Goal: Check status: Check status

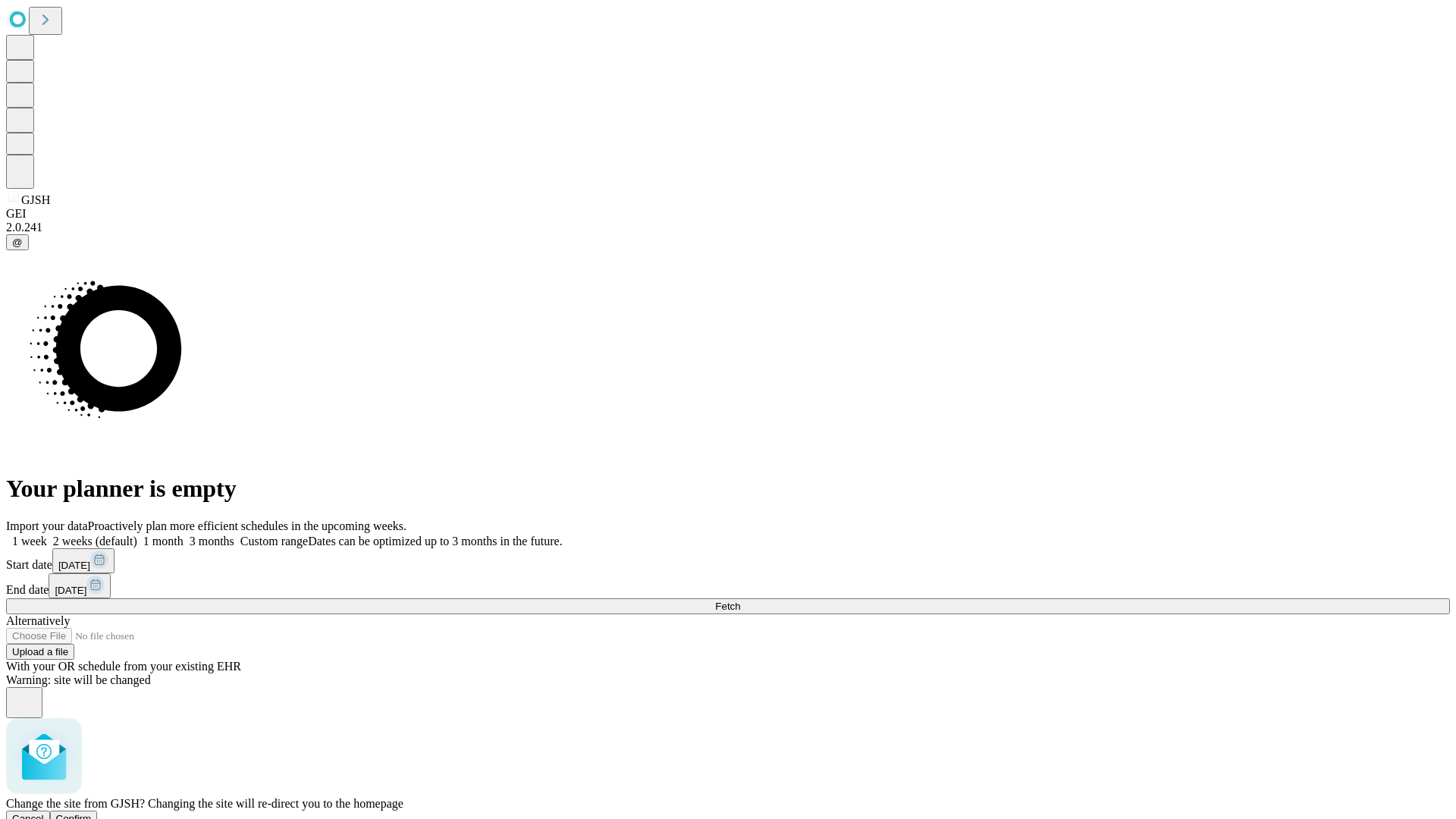
click at [91, 813] on span "Confirm" at bounding box center [73, 819] width 36 height 12
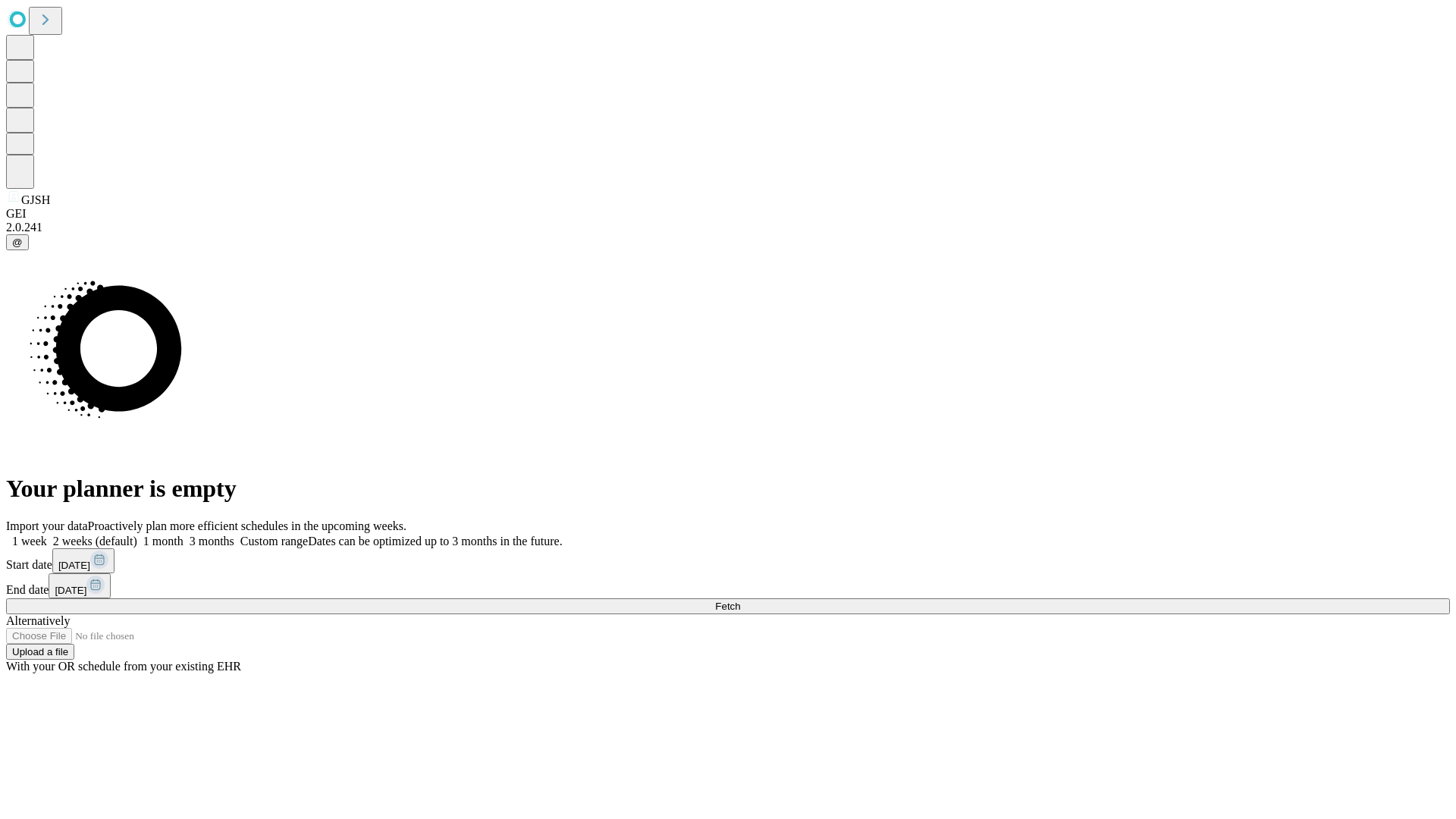
click at [47, 534] on label "1 week" at bounding box center [26, 540] width 41 height 12
click at [741, 601] on span "Fetch" at bounding box center [728, 607] width 25 height 12
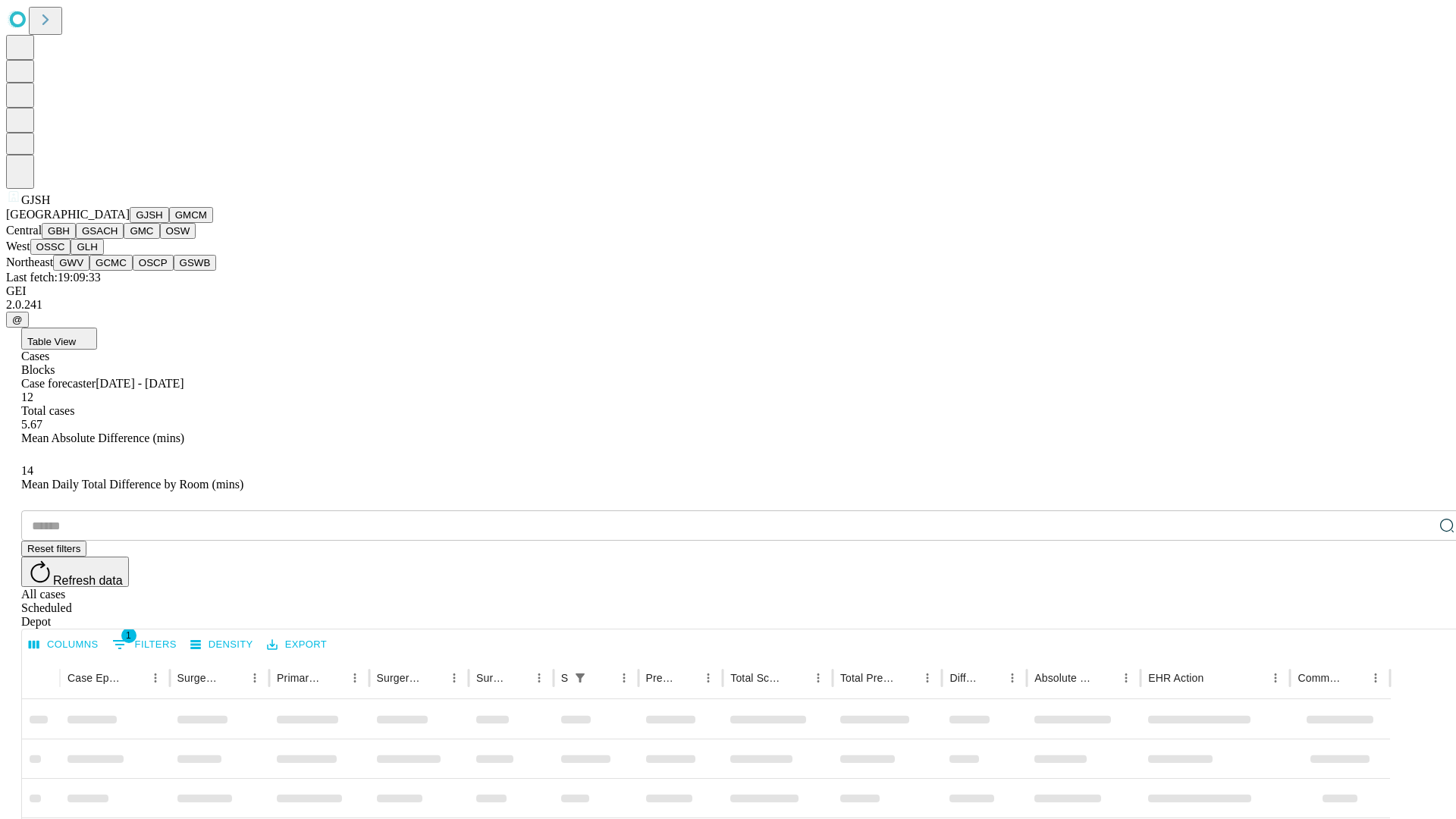
click at [169, 223] on button "GMCM" at bounding box center [191, 214] width 44 height 16
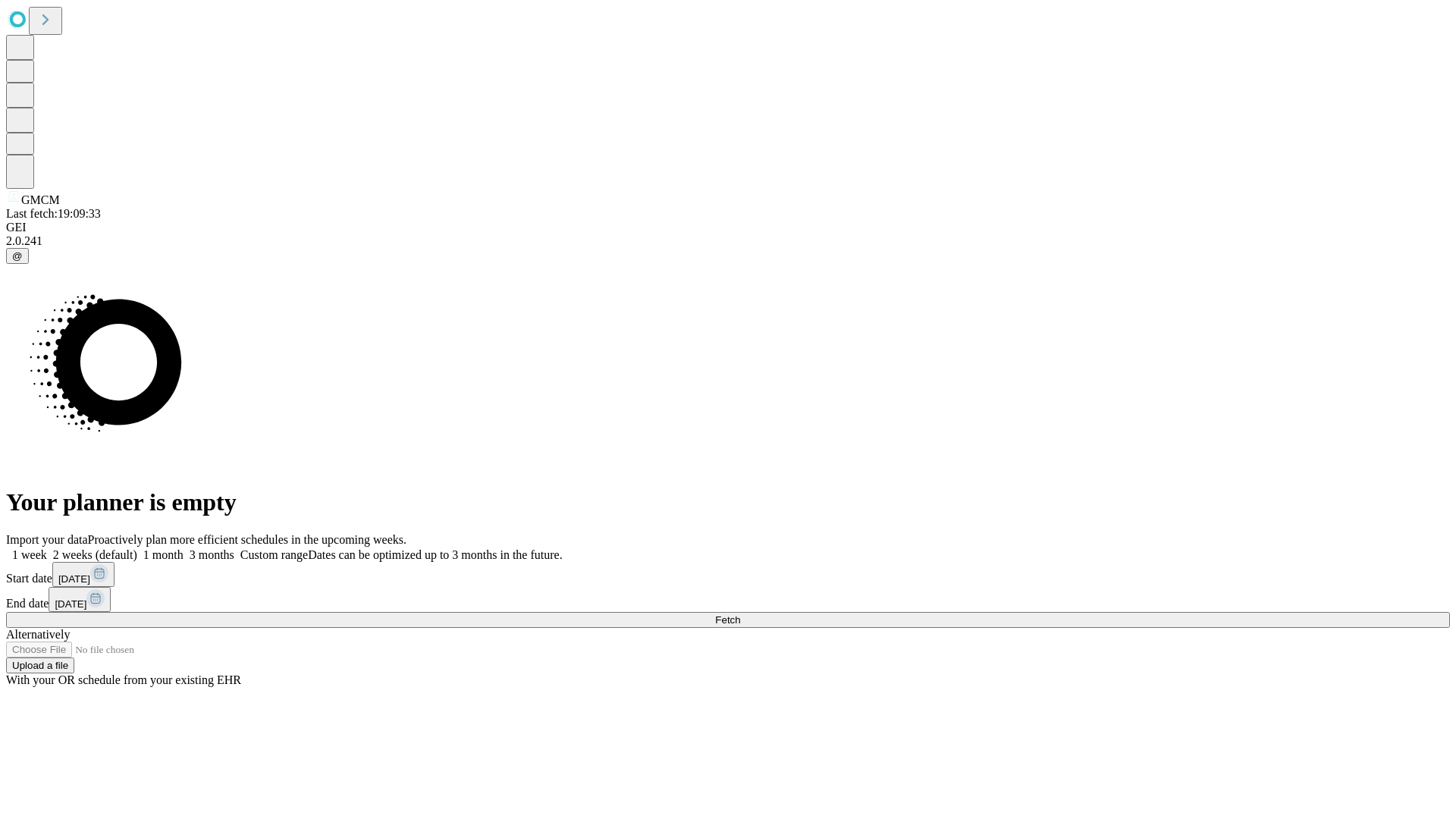
click at [741, 614] on span "Fetch" at bounding box center [728, 620] width 25 height 12
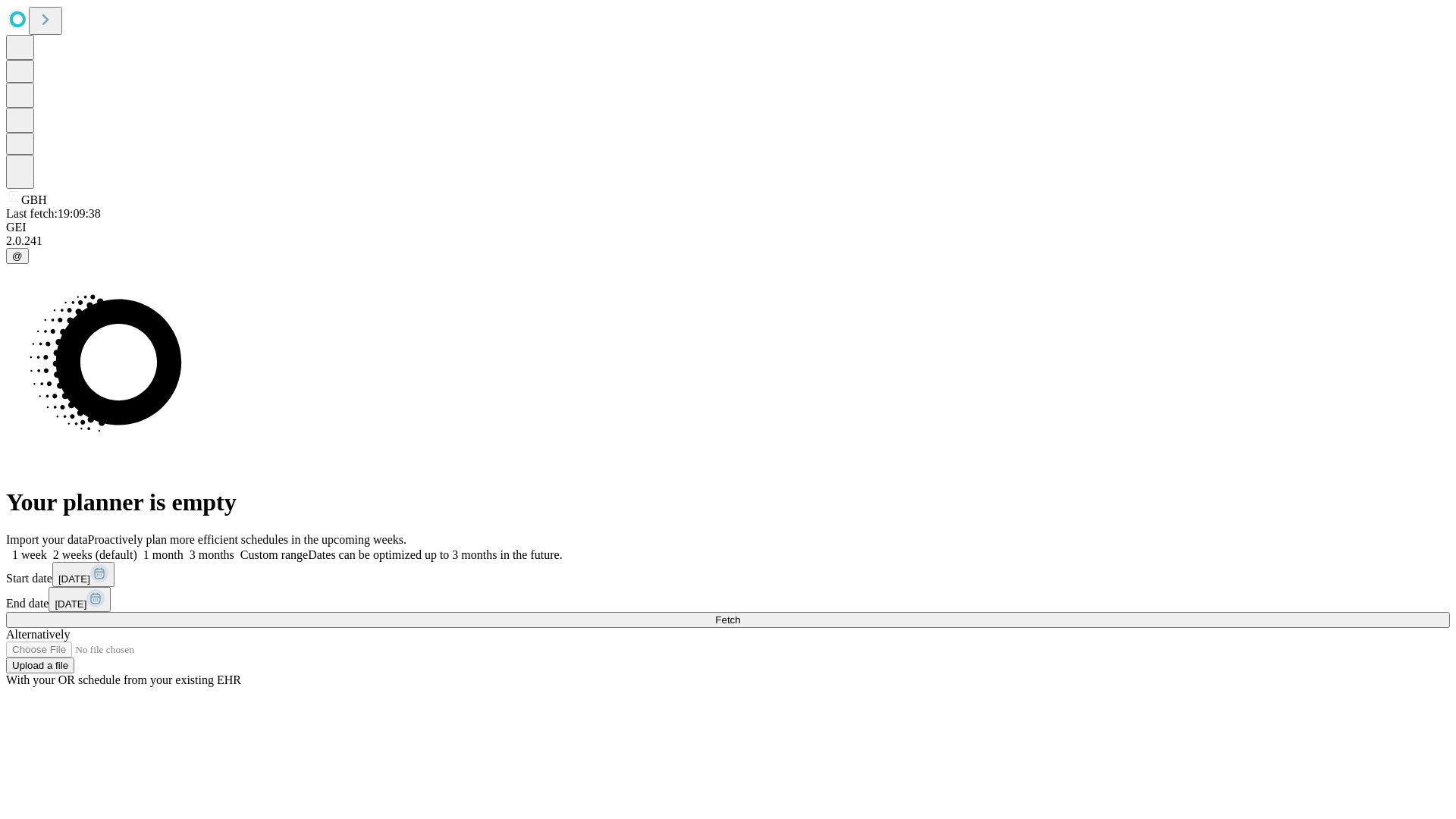
click at [47, 548] on label "1 week" at bounding box center [26, 554] width 41 height 12
click at [741, 614] on span "Fetch" at bounding box center [728, 620] width 25 height 12
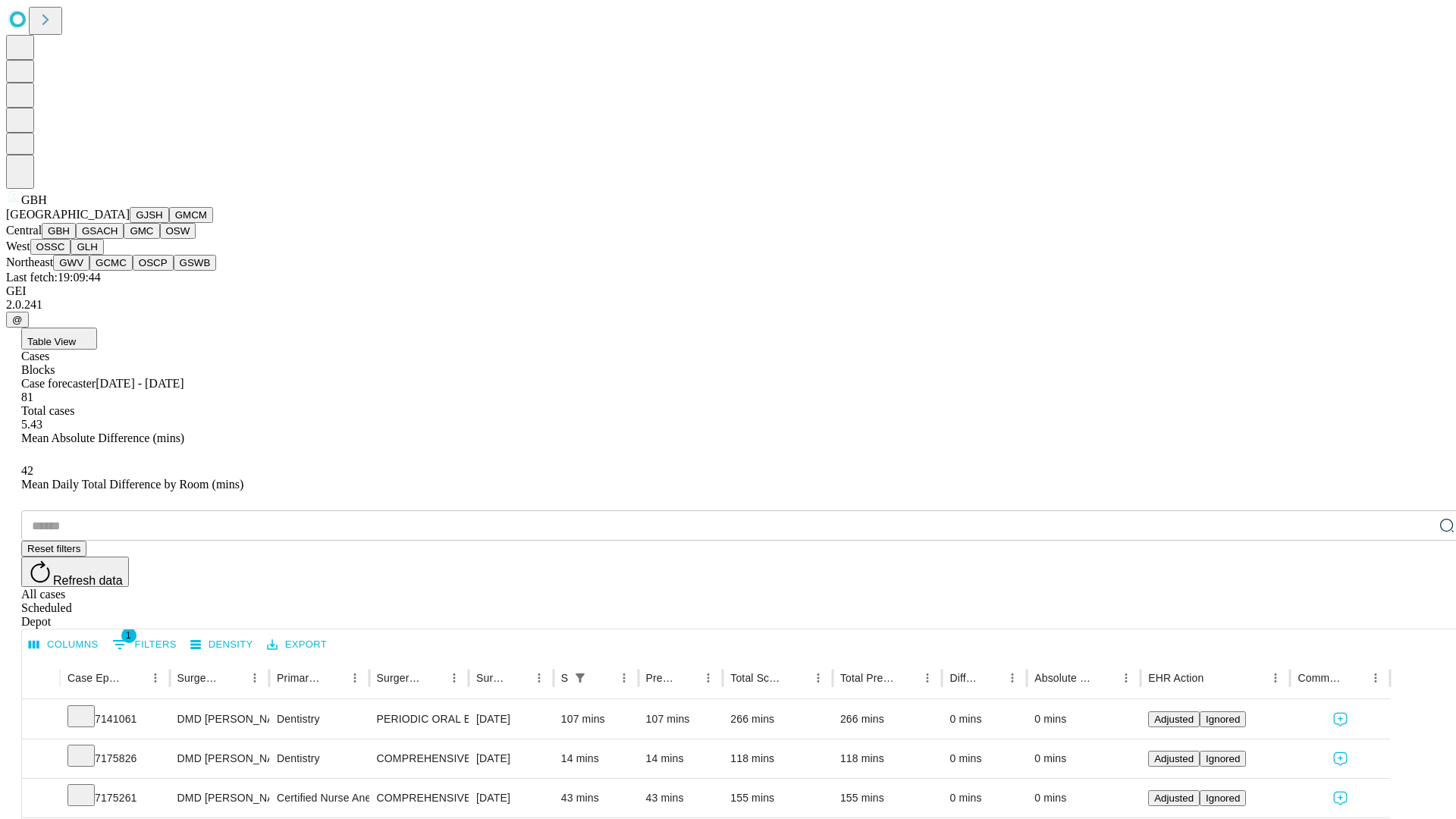
click at [117, 238] on button "GSACH" at bounding box center [100, 231] width 48 height 16
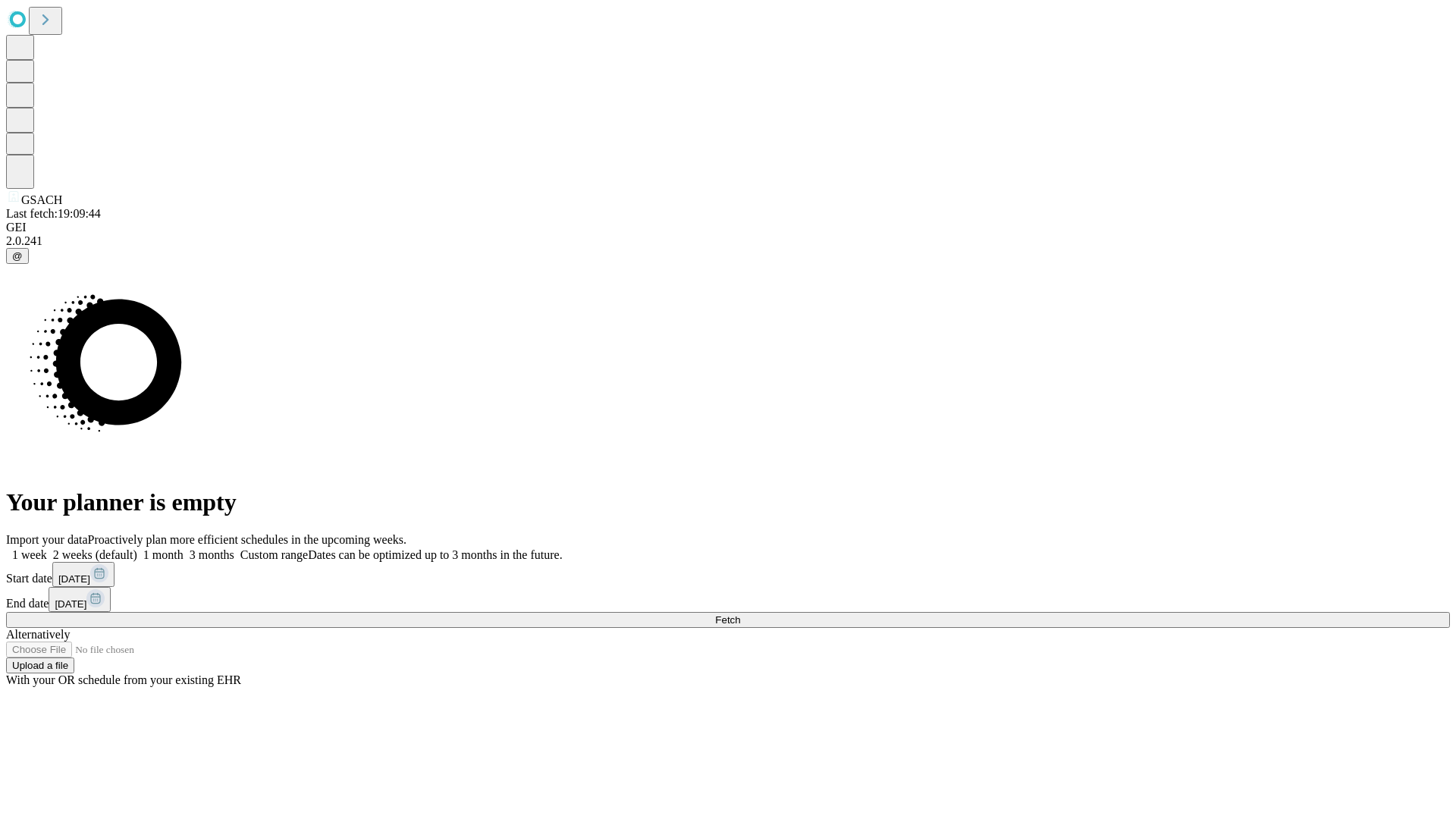
click at [47, 548] on label "1 week" at bounding box center [26, 554] width 41 height 12
click at [741, 614] on span "Fetch" at bounding box center [728, 620] width 25 height 12
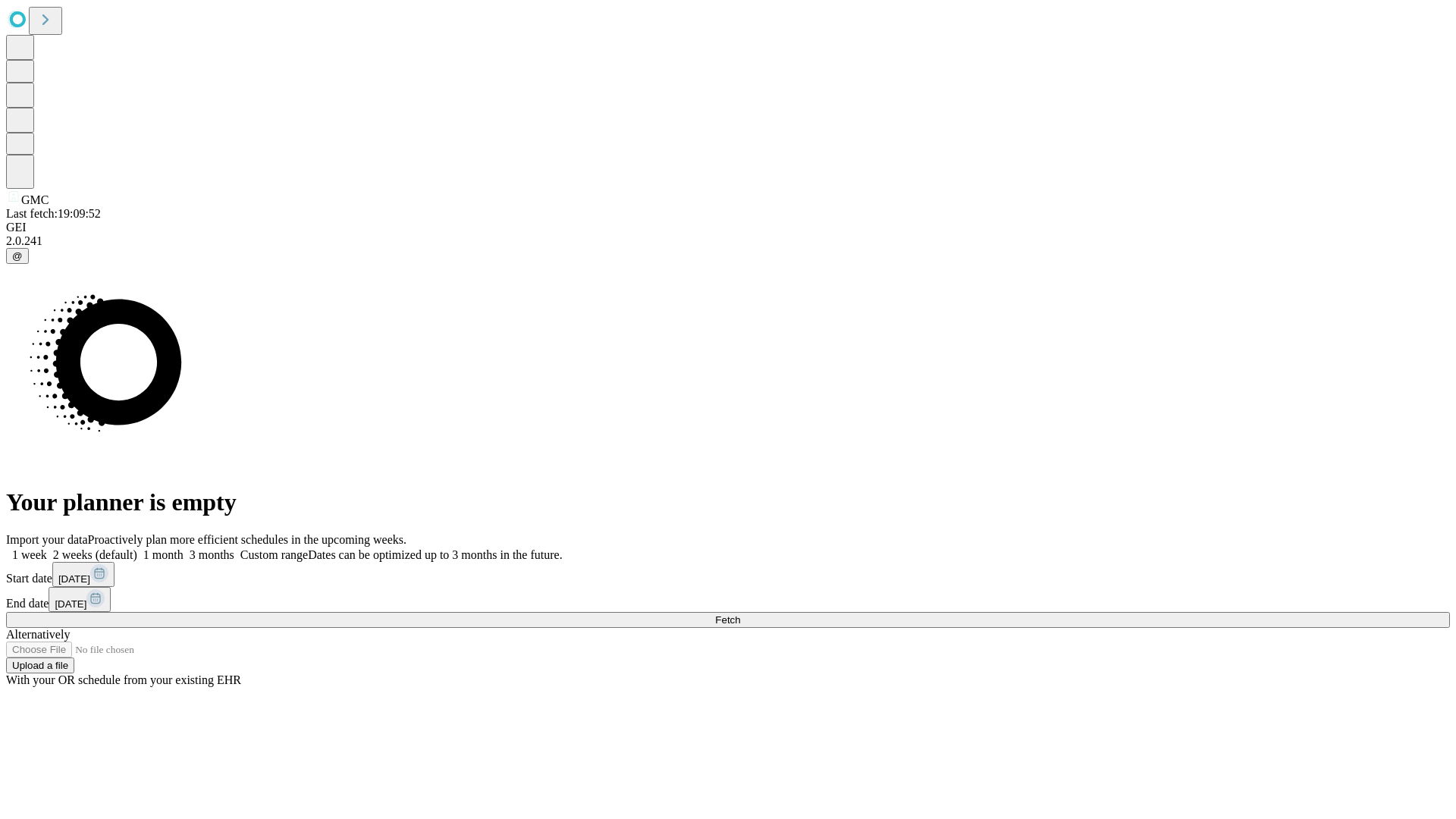
click at [47, 548] on label "1 week" at bounding box center [26, 554] width 41 height 12
click at [741, 614] on span "Fetch" at bounding box center [728, 620] width 25 height 12
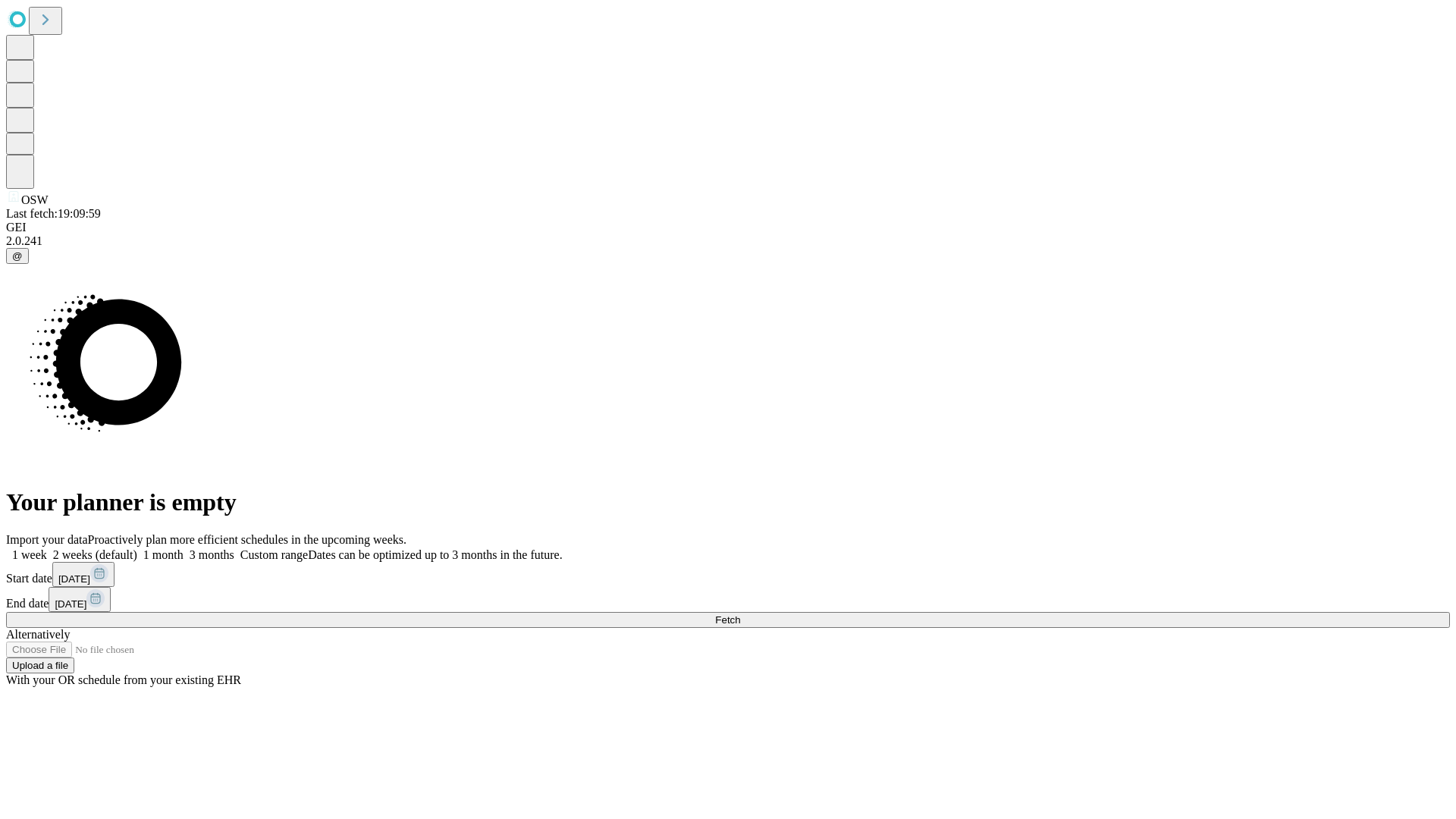
click at [47, 548] on label "1 week" at bounding box center [26, 554] width 41 height 12
click at [741, 614] on span "Fetch" at bounding box center [728, 620] width 25 height 12
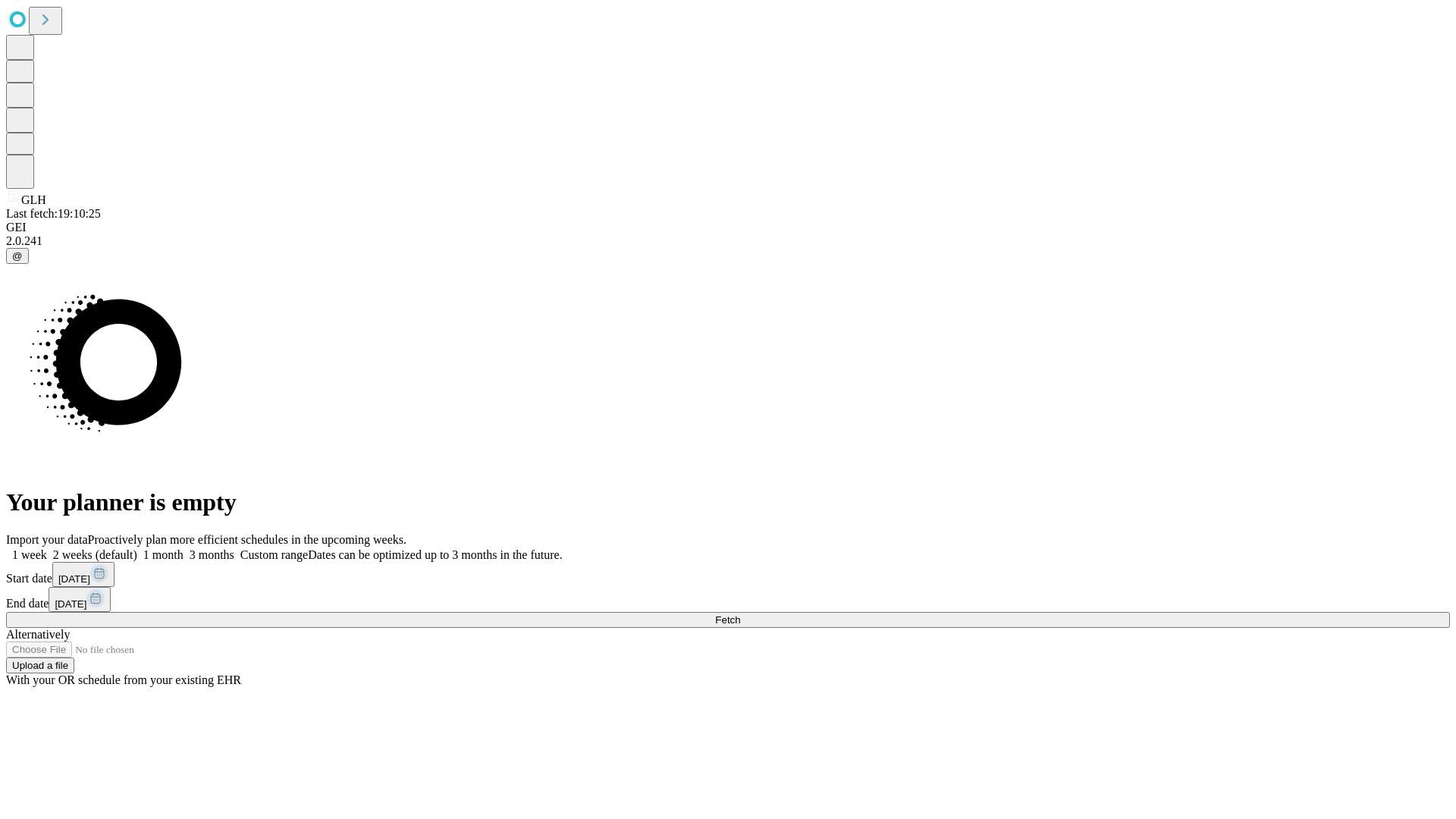
click at [47, 548] on label "1 week" at bounding box center [26, 554] width 41 height 12
click at [741, 614] on span "Fetch" at bounding box center [728, 620] width 25 height 12
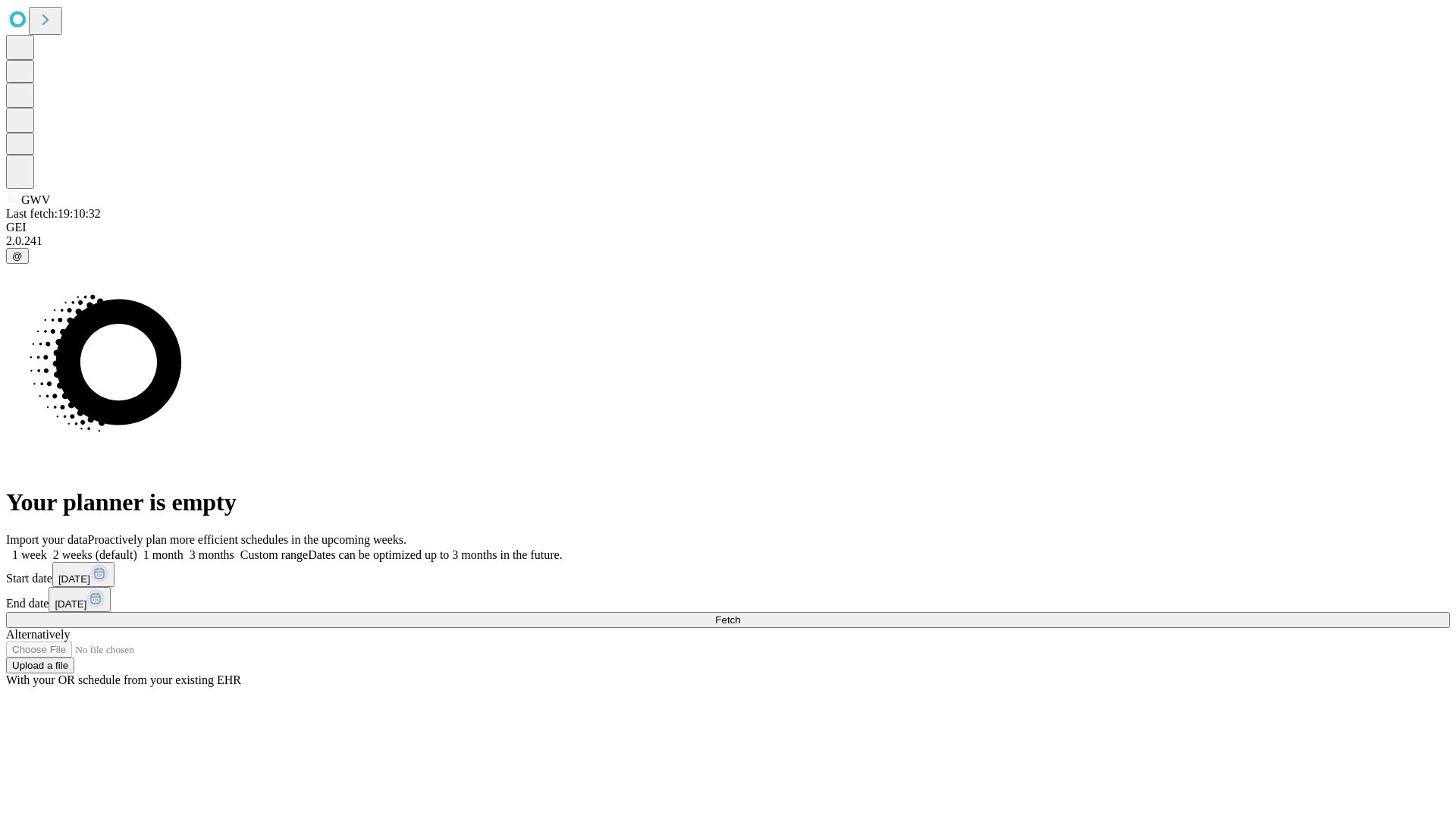
click at [47, 548] on label "1 week" at bounding box center [26, 554] width 41 height 12
click at [741, 614] on span "Fetch" at bounding box center [728, 620] width 25 height 12
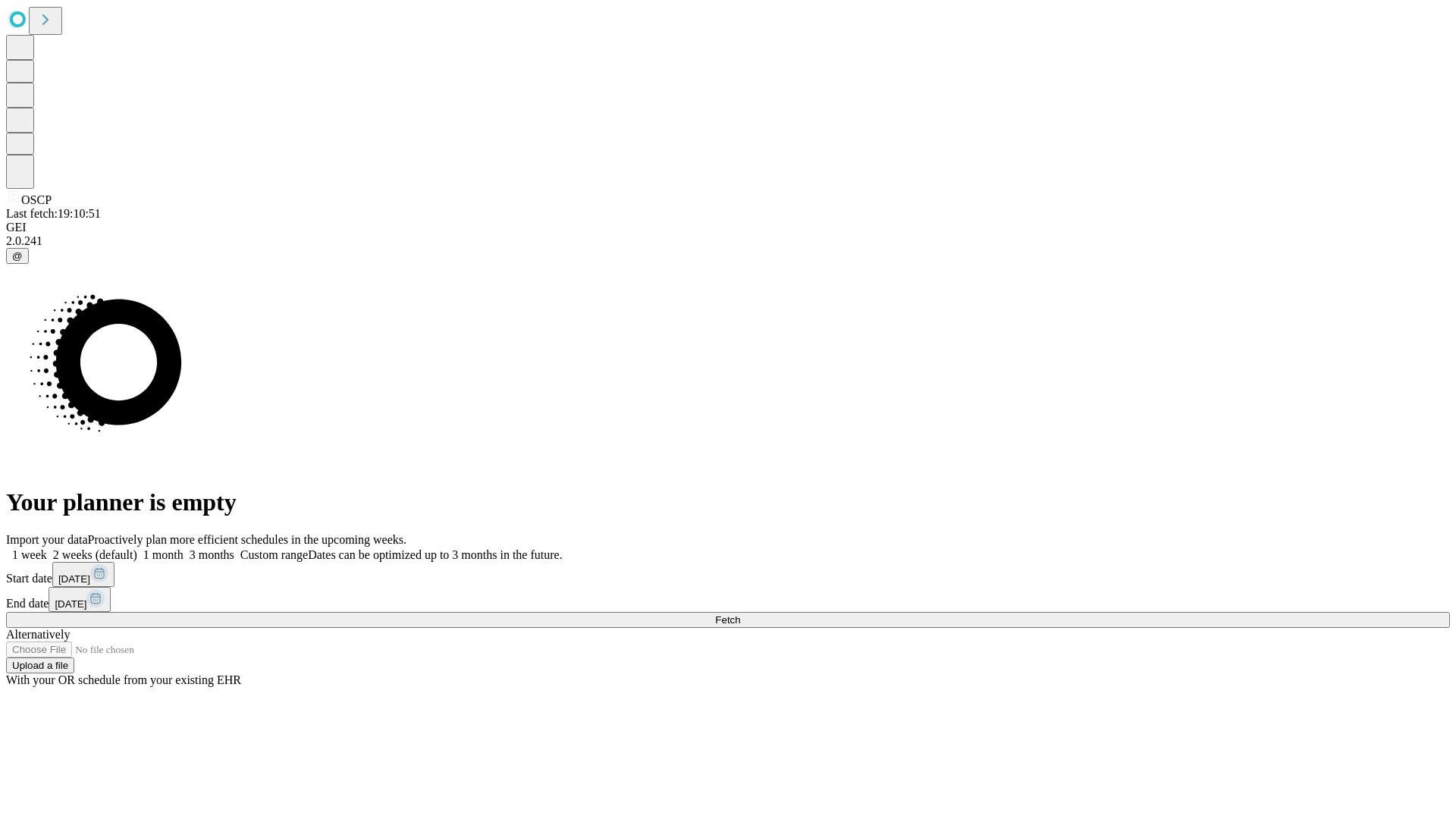
click at [47, 548] on label "1 week" at bounding box center [26, 554] width 41 height 12
click at [741, 614] on span "Fetch" at bounding box center [728, 620] width 25 height 12
click at [47, 548] on label "1 week" at bounding box center [26, 554] width 41 height 12
click at [741, 614] on span "Fetch" at bounding box center [728, 620] width 25 height 12
